Goal: Information Seeking & Learning: Learn about a topic

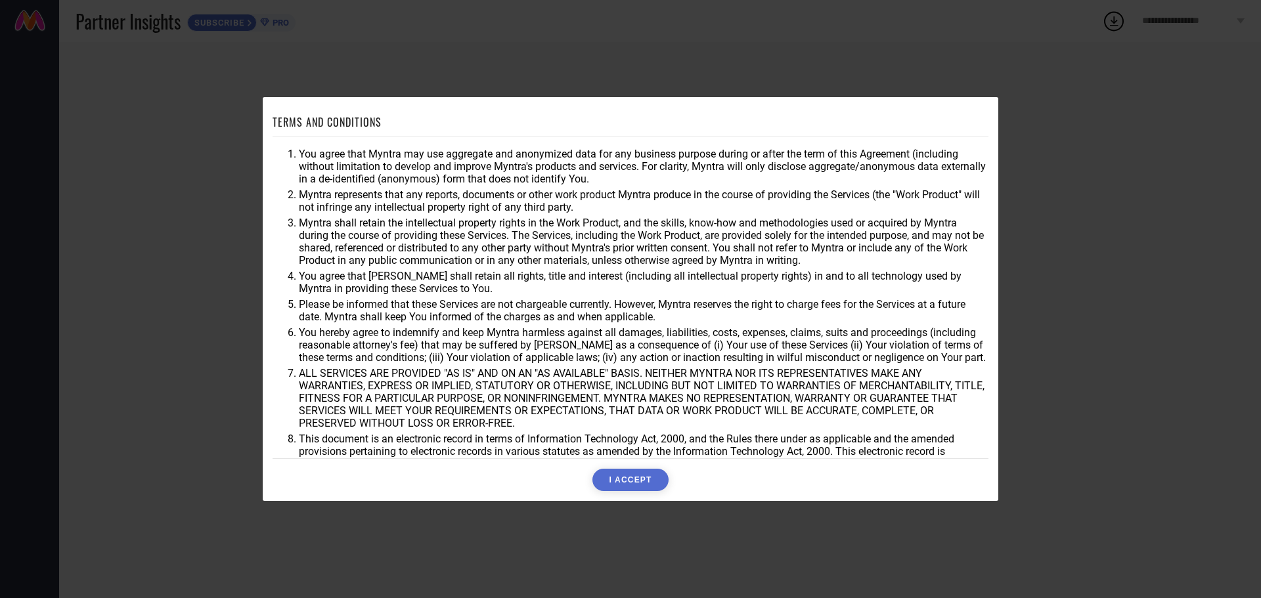
click at [615, 477] on button "I ACCEPT" at bounding box center [630, 480] width 76 height 22
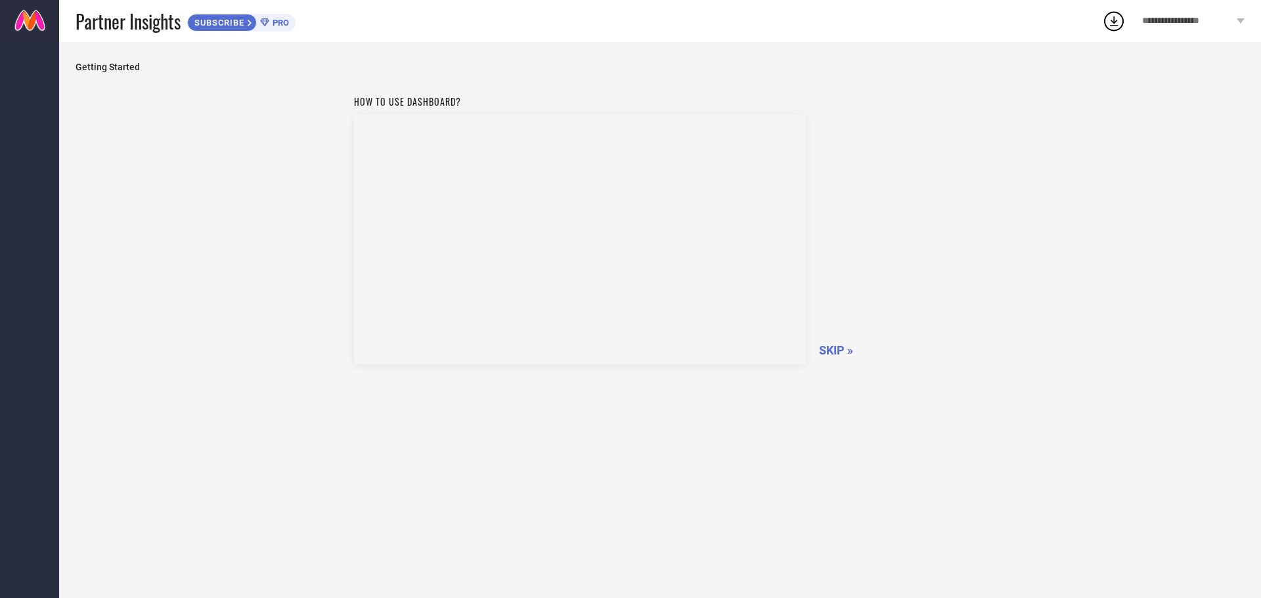
click at [833, 350] on span "SKIP »" at bounding box center [836, 350] width 34 height 14
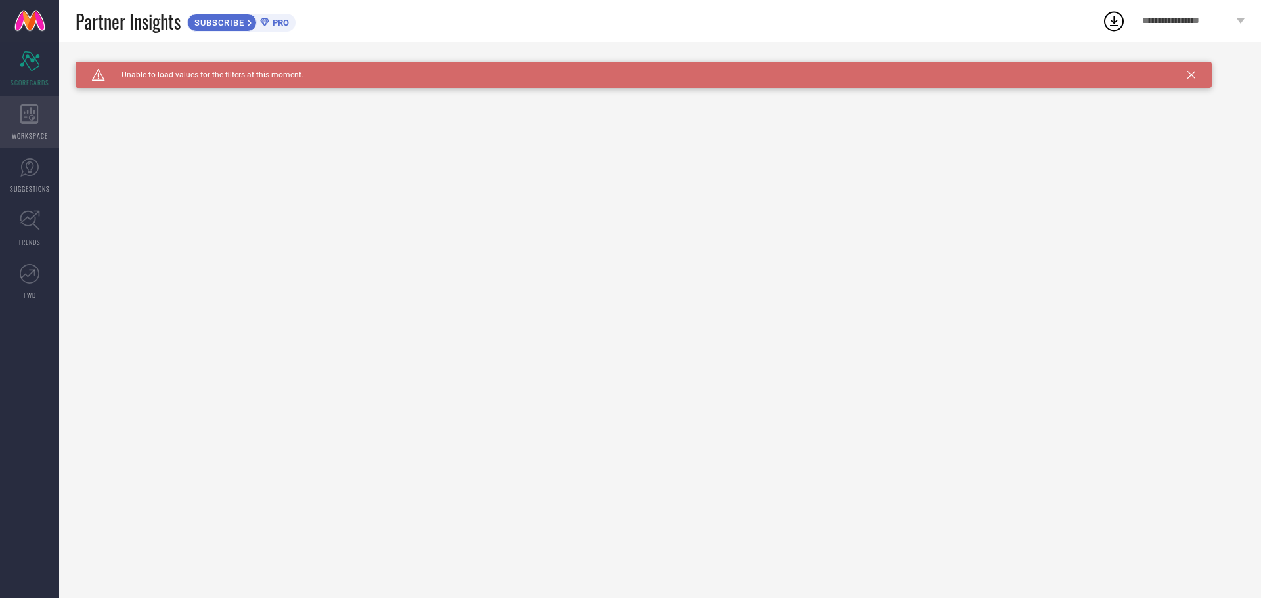
click at [33, 123] on icon at bounding box center [29, 114] width 18 height 20
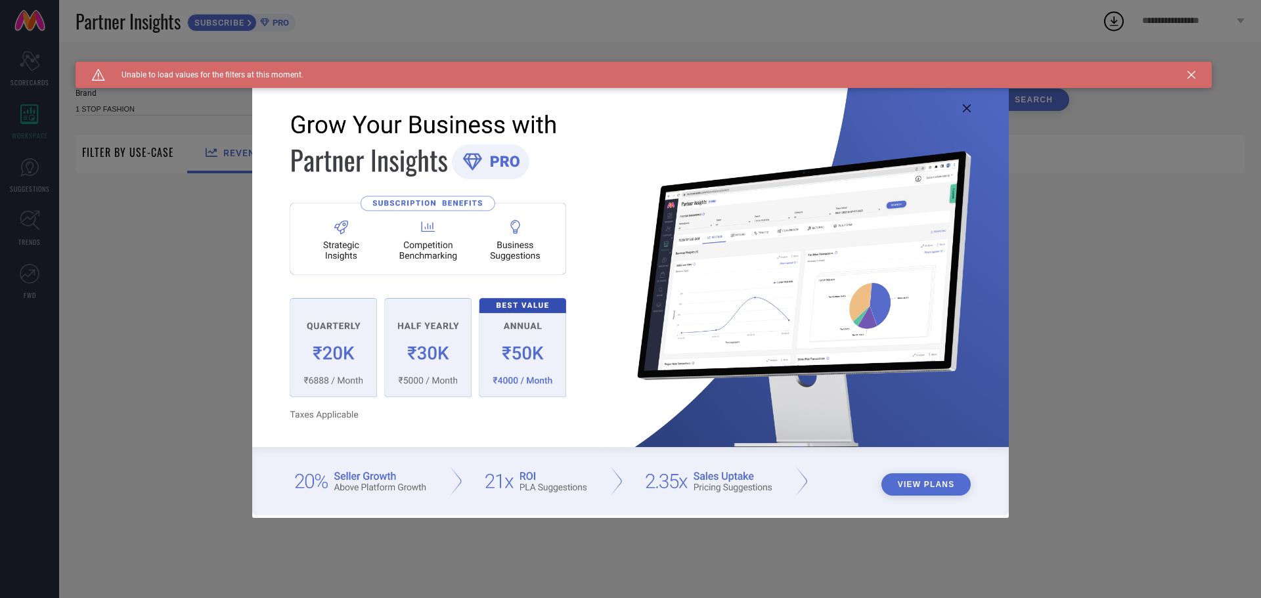
type input "1 STOP FASHION"
type input "All"
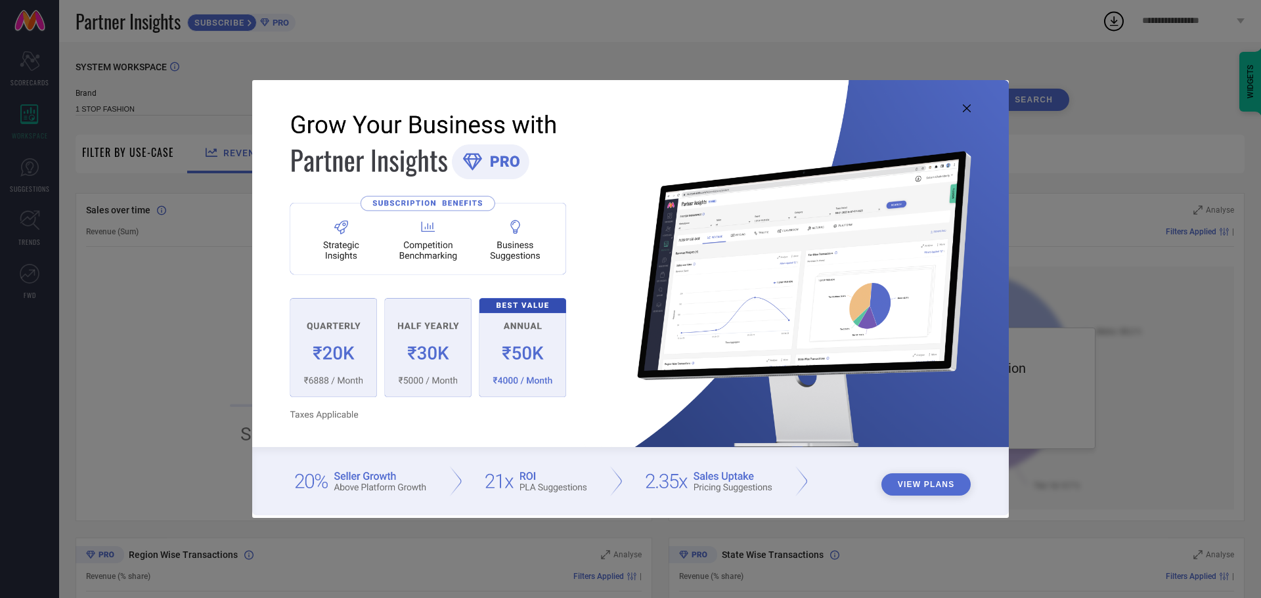
click at [967, 108] on icon at bounding box center [967, 108] width 8 height 8
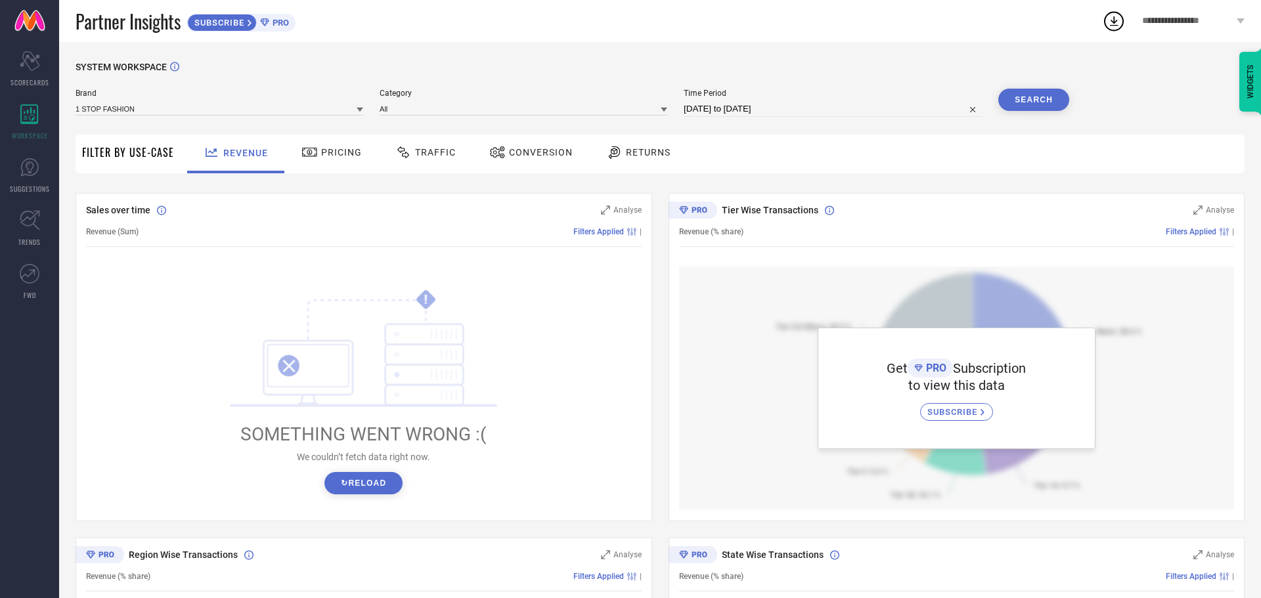
click at [148, 158] on span "Filter By Use-Case" at bounding box center [128, 152] width 92 height 16
drag, startPoint x: 93, startPoint y: 96, endPoint x: 102, endPoint y: 113, distance: 19.4
click at [98, 108] on div "Brand 1 STOP FASHION" at bounding box center [220, 103] width 288 height 28
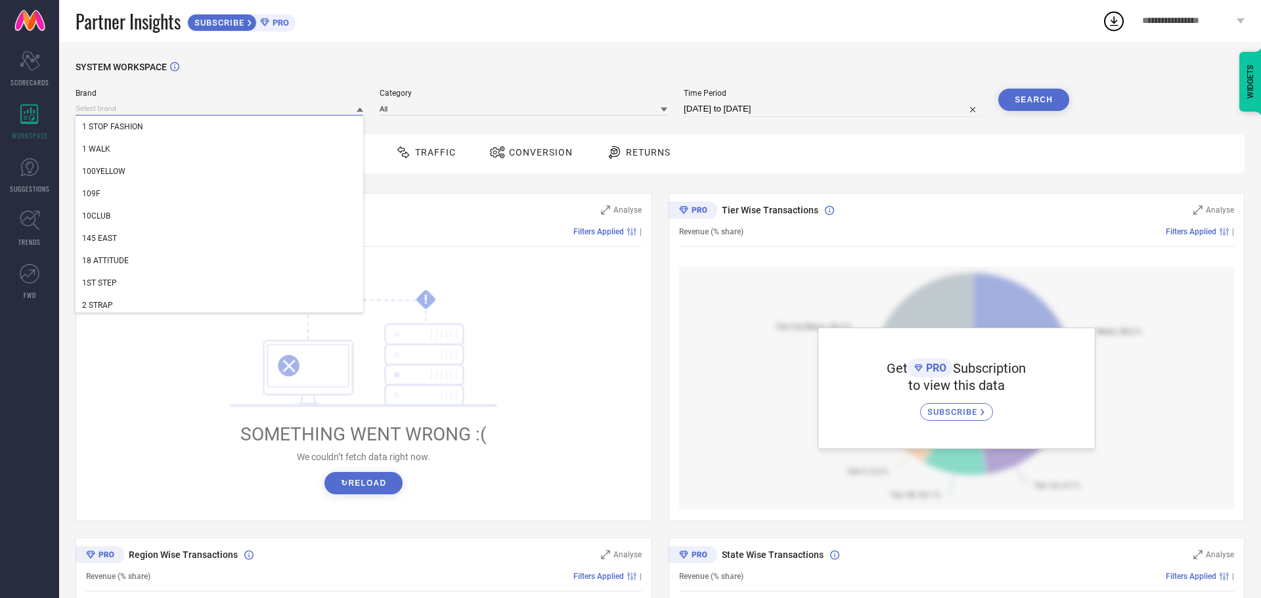
click at [102, 113] on input at bounding box center [220, 109] width 288 height 14
click at [412, 50] on div "SYSTEM WORKSPACE Brand 39 THREADS 3BO 3BROS 3BUDDY FASHION 3D METRO SUPER STORE…" at bounding box center [660, 464] width 1202 height 844
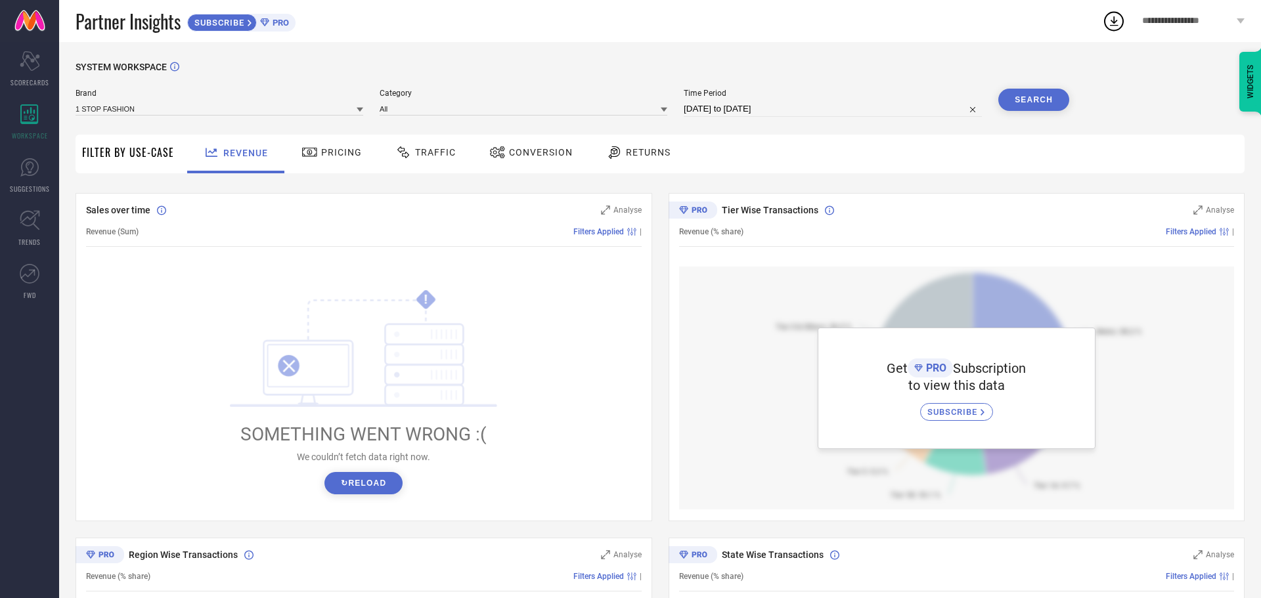
click at [378, 483] on button "↻ Reload" at bounding box center [363, 483] width 78 height 22
click at [972, 408] on span "SUBSCRIBE" at bounding box center [953, 412] width 53 height 10
click at [1212, 22] on span "**********" at bounding box center [1187, 21] width 91 height 11
click at [771, 48] on div "SYSTEM WORKSPACE Brand 1 STOP FASHION Category All Time Period [DATE] to [DATE]…" at bounding box center [660, 464] width 1202 height 844
click at [6, 177] on link "SUGGESTIONS" at bounding box center [29, 175] width 59 height 53
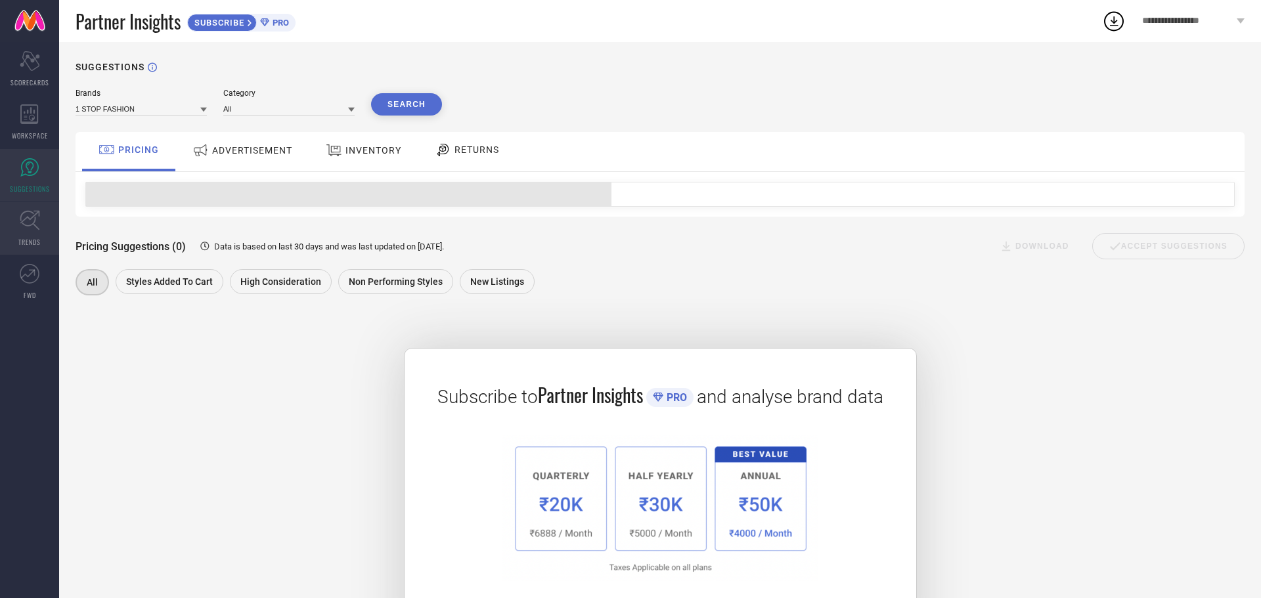
click at [23, 234] on link "TRENDS" at bounding box center [29, 228] width 59 height 53
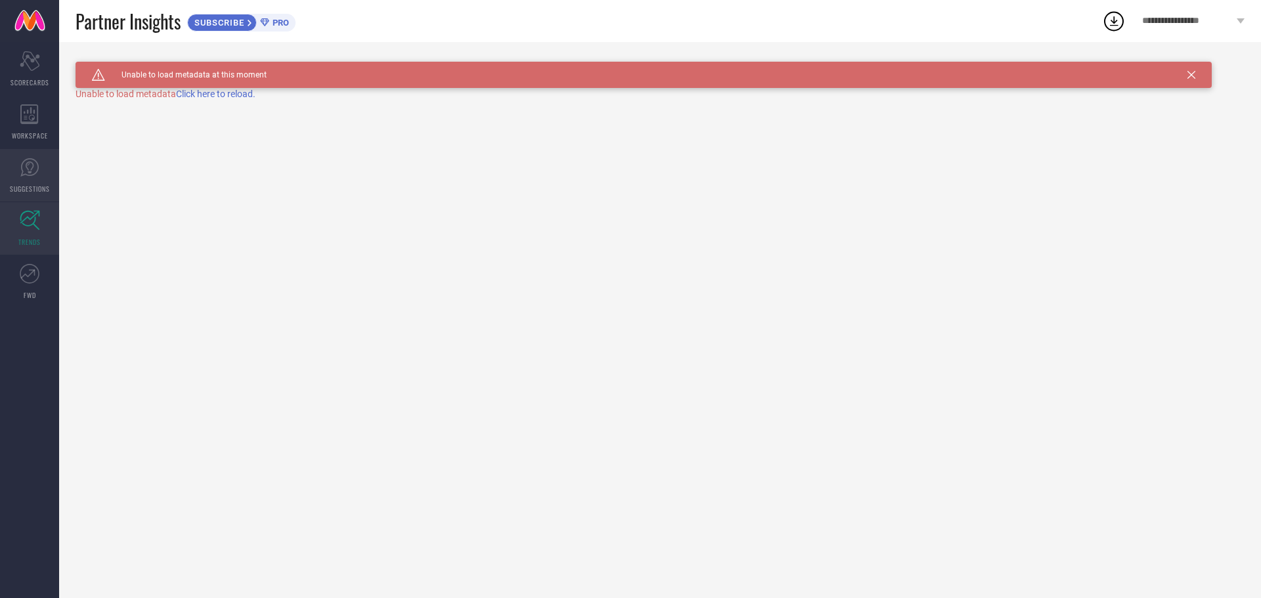
click at [24, 175] on icon at bounding box center [29, 167] width 18 height 18
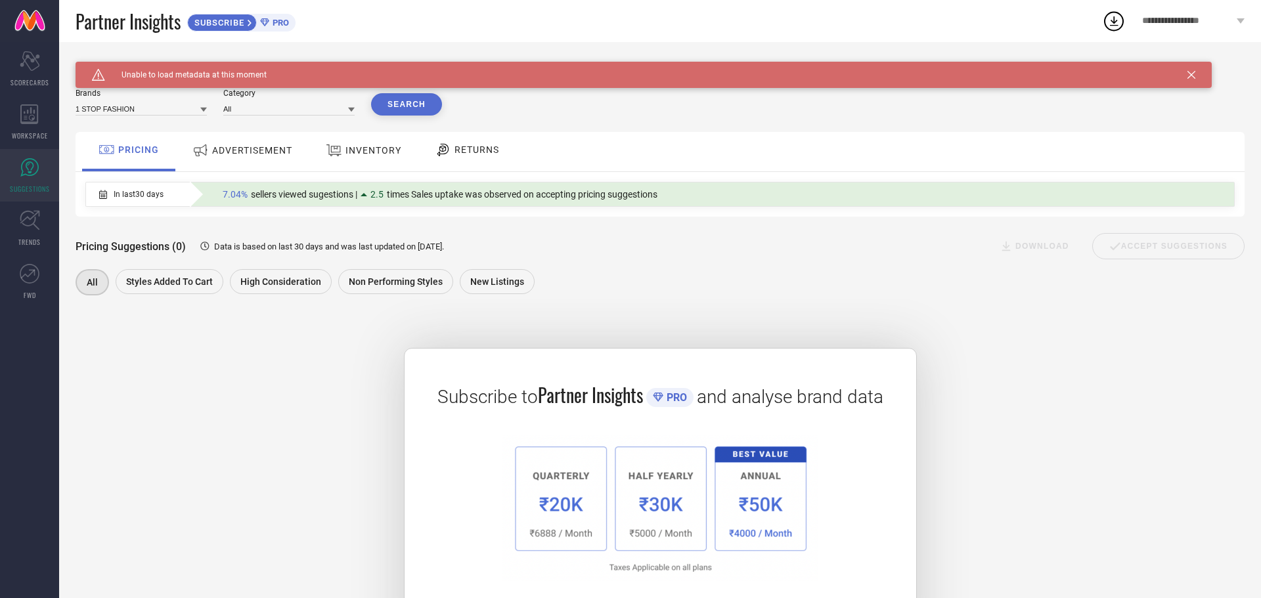
click at [260, 150] on span "ADVERTISEMENT" at bounding box center [252, 150] width 80 height 11
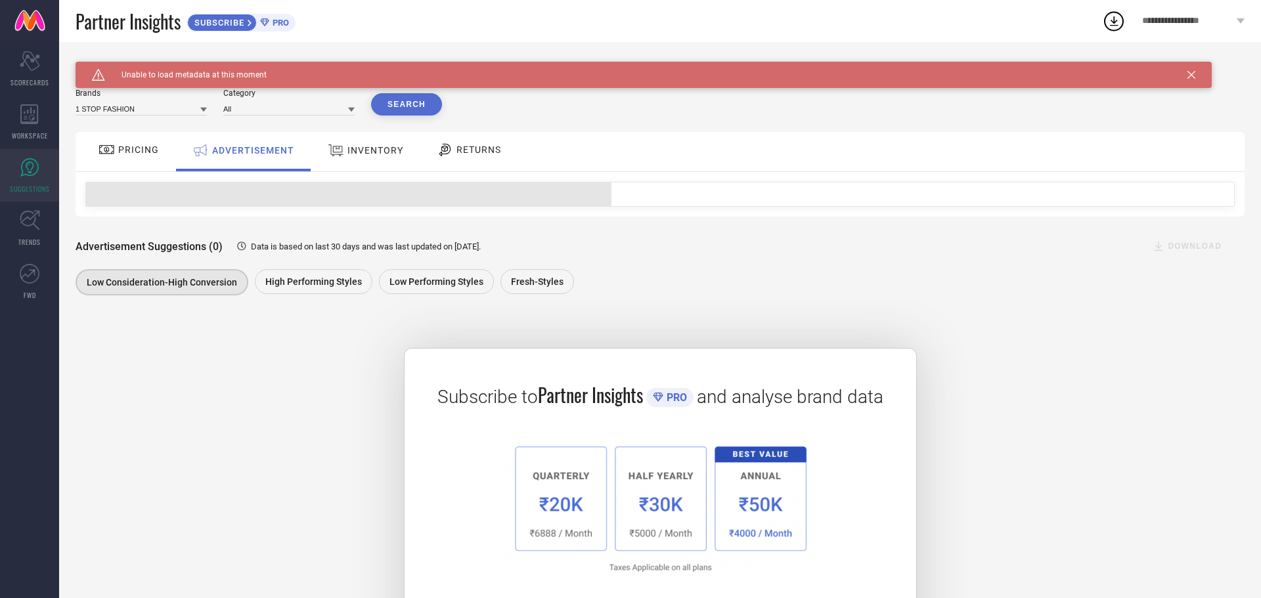
click at [357, 158] on div "INVENTORY" at bounding box center [365, 151] width 82 height 24
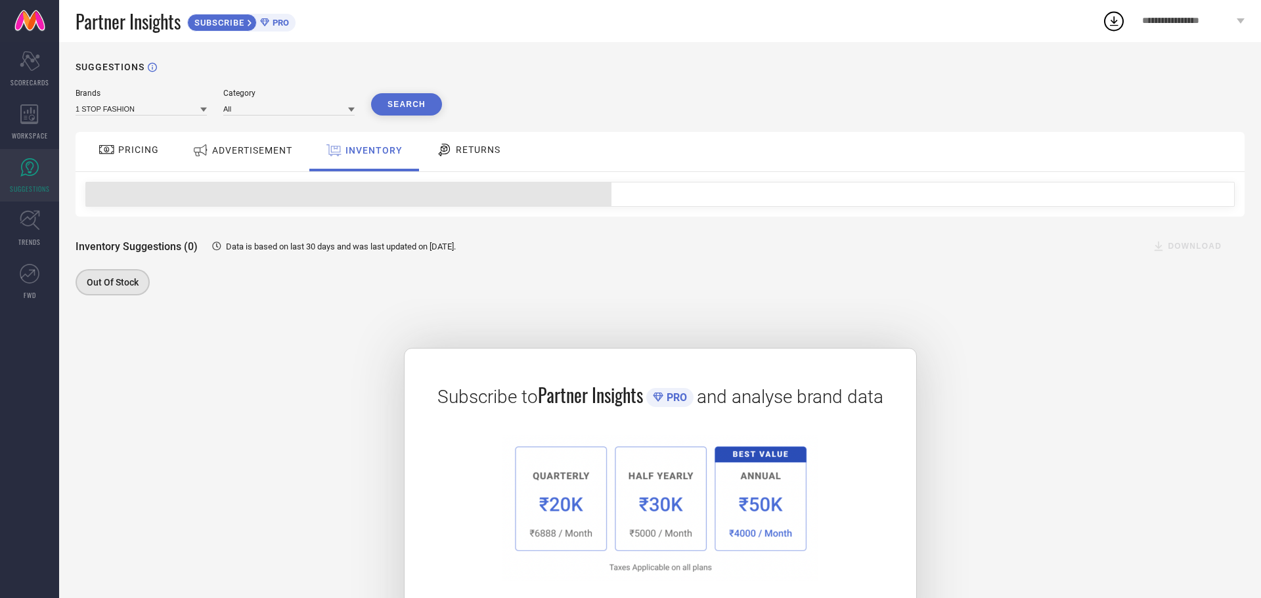
click at [482, 152] on span "RETURNS" at bounding box center [478, 149] width 45 height 11
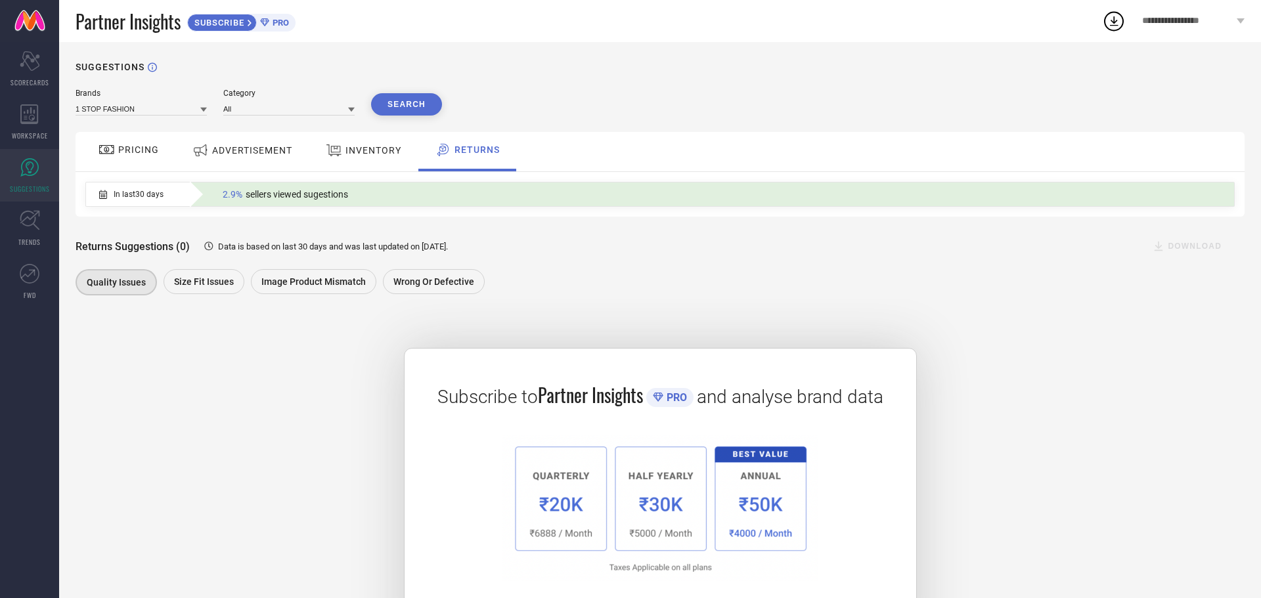
click at [571, 494] on img at bounding box center [659, 508] width 315 height 146
